Goal: Find specific page/section: Find specific page/section

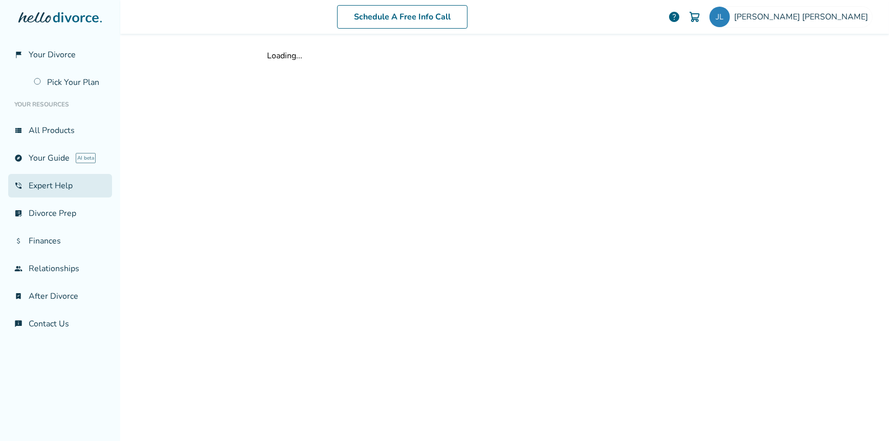
click at [45, 187] on link "phone_in_talk Expert Help" at bounding box center [60, 186] width 104 height 24
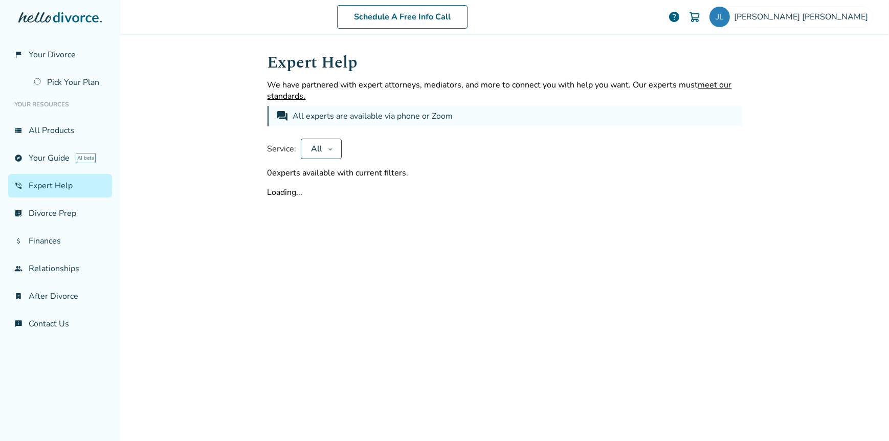
click at [68, 184] on link "phone_in_talk Expert Help" at bounding box center [60, 186] width 104 height 24
click at [39, 127] on link "view_list All Products" at bounding box center [60, 131] width 104 height 24
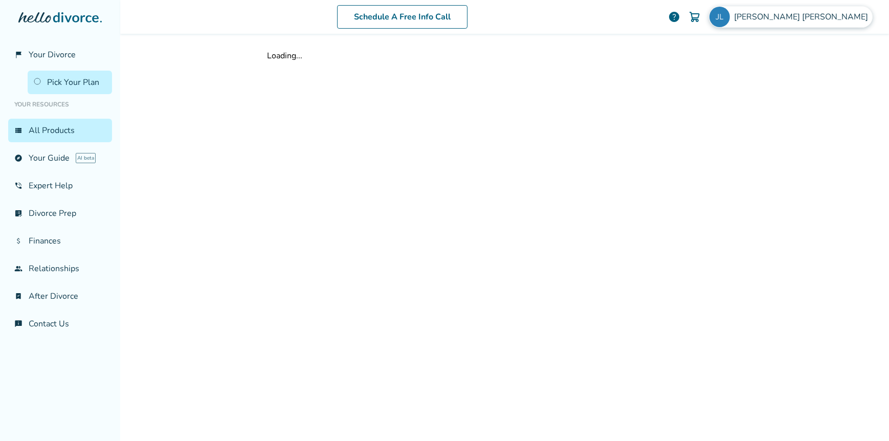
click at [730, 17] on img at bounding box center [720, 17] width 20 height 20
click at [350, 165] on div "Loading..." at bounding box center [504, 236] width 491 height 404
